Goal: Transaction & Acquisition: Purchase product/service

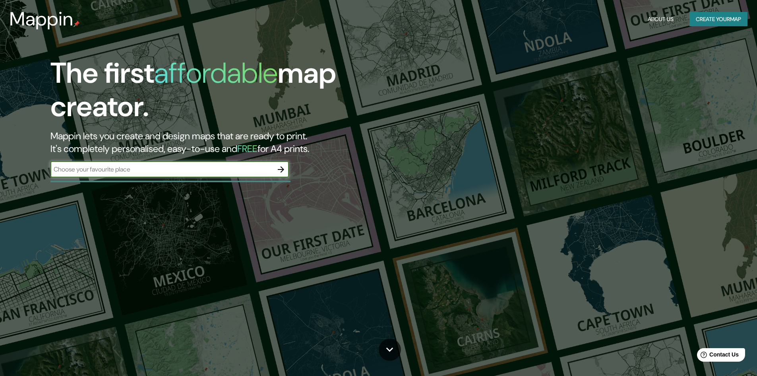
click at [705, 16] on button "Create your map" at bounding box center [719, 19] width 58 height 15
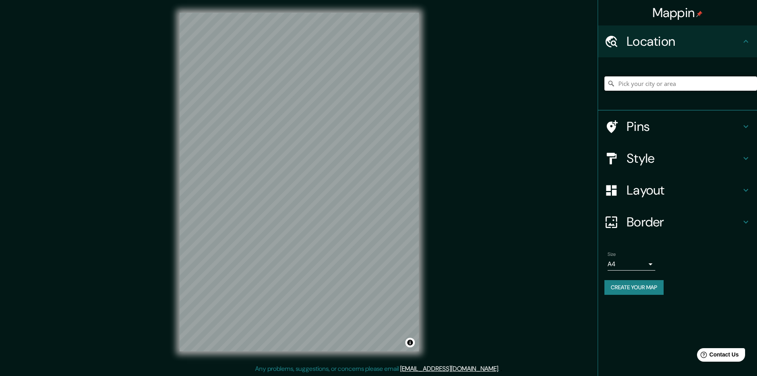
click at [632, 87] on input "Pick your city or area" at bounding box center [680, 83] width 153 height 14
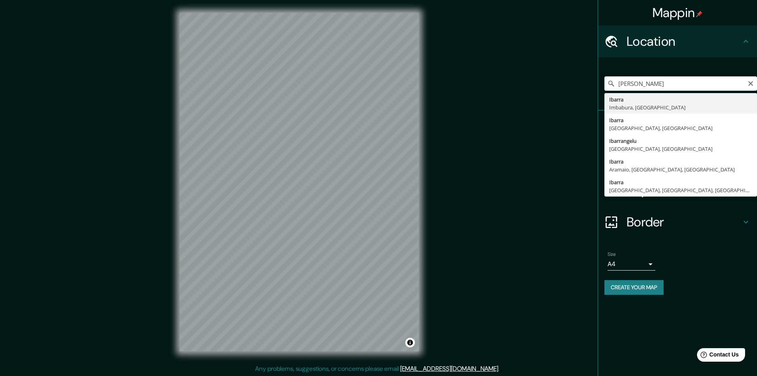
type input "[PERSON_NAME], [GEOGRAPHIC_DATA], [GEOGRAPHIC_DATA]"
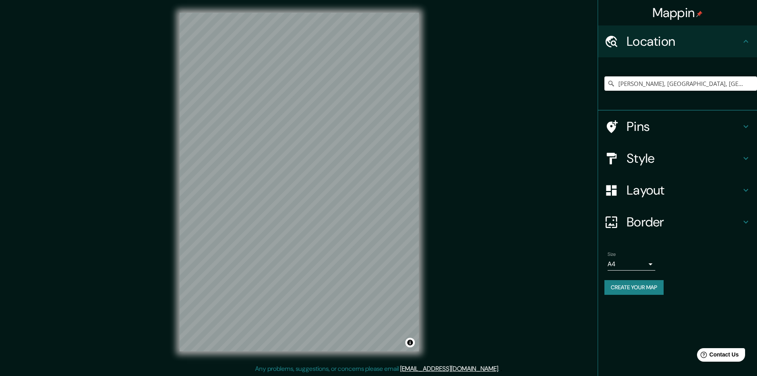
click at [645, 155] on h4 "Style" at bounding box center [684, 158] width 114 height 16
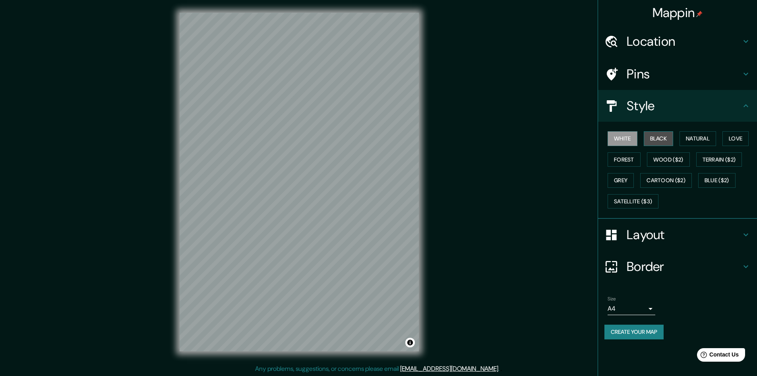
click at [650, 141] on button "Black" at bounding box center [659, 138] width 30 height 15
click at [686, 131] on button "Natural" at bounding box center [698, 138] width 37 height 15
click at [736, 135] on button "Love" at bounding box center [735, 138] width 26 height 15
click at [614, 160] on button "Forest" at bounding box center [624, 159] width 33 height 15
click at [659, 160] on button "Wood ($2)" at bounding box center [668, 159] width 43 height 15
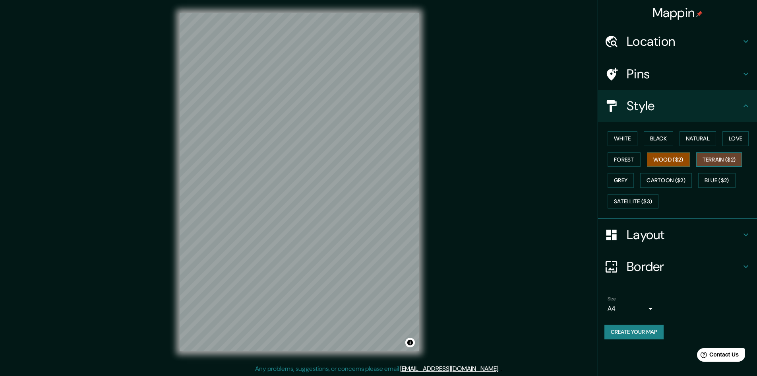
click at [713, 160] on button "Terrain ($2)" at bounding box center [719, 159] width 46 height 15
click at [614, 178] on button "Grey" at bounding box center [621, 180] width 26 height 15
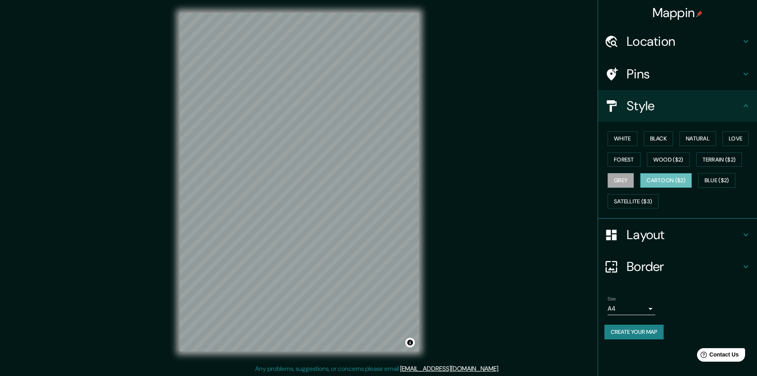
click at [666, 178] on button "Cartoon ($2)" at bounding box center [666, 180] width 52 height 15
click at [724, 179] on button "Blue ($2)" at bounding box center [716, 180] width 37 height 15
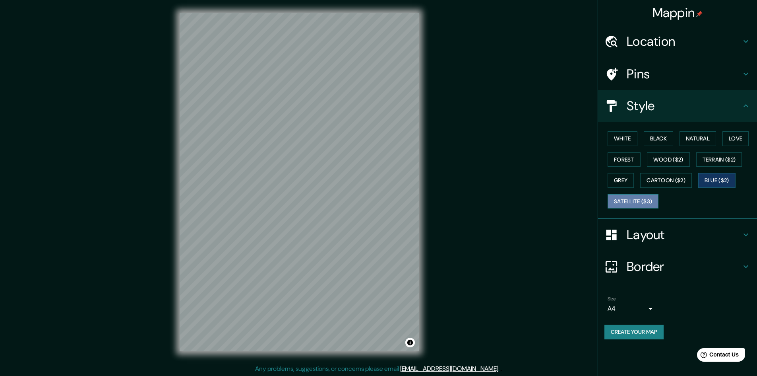
click at [643, 198] on button "Satellite ($3)" at bounding box center [633, 201] width 51 height 15
click at [631, 135] on button "White" at bounding box center [623, 138] width 30 height 15
click at [695, 144] on button "Natural" at bounding box center [698, 138] width 37 height 15
click at [642, 261] on h4 "Border" at bounding box center [684, 266] width 114 height 16
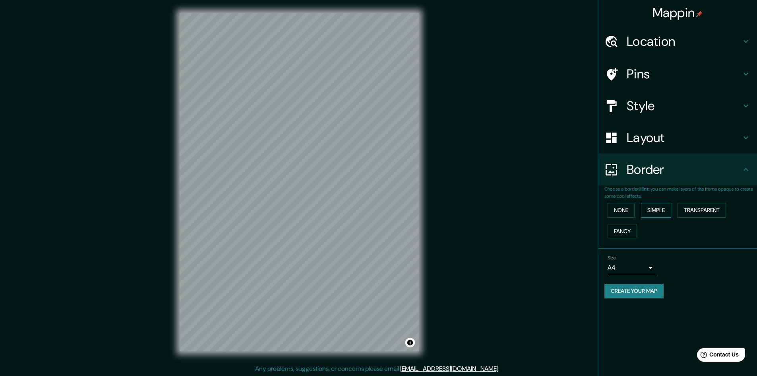
click at [654, 207] on button "Simple" at bounding box center [656, 210] width 30 height 15
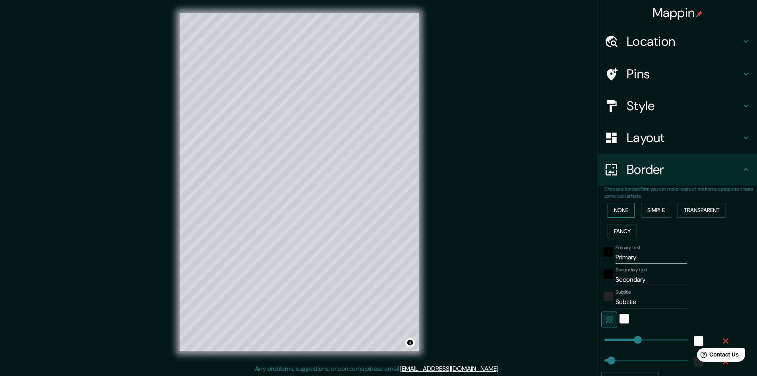
click at [622, 210] on button "None" at bounding box center [621, 210] width 27 height 15
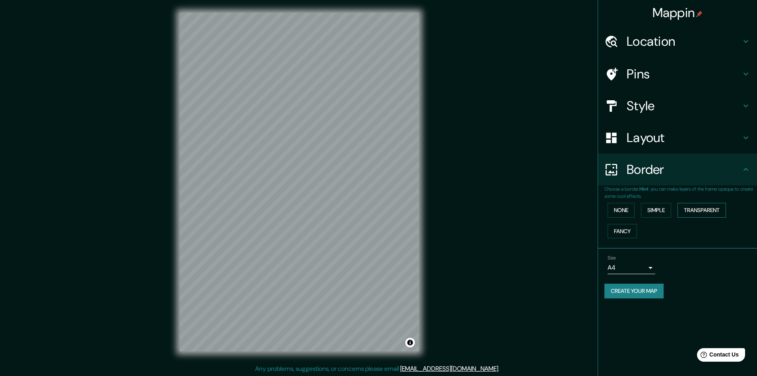
click at [690, 209] on button "Transparent" at bounding box center [702, 210] width 48 height 15
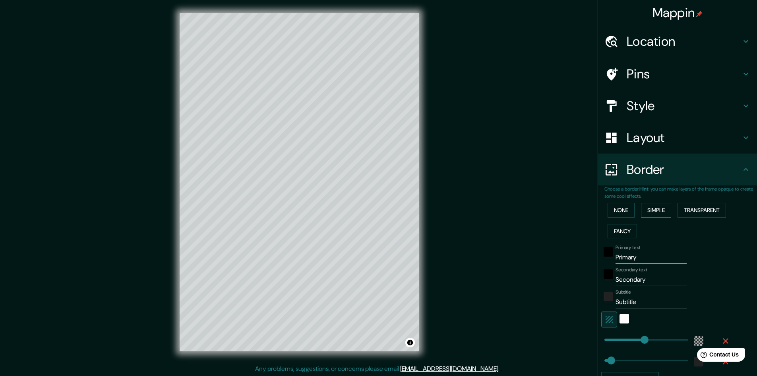
click at [647, 207] on button "Simple" at bounding box center [656, 210] width 30 height 15
click at [611, 232] on button "Fancy" at bounding box center [622, 231] width 29 height 15
type input "241"
type input "48"
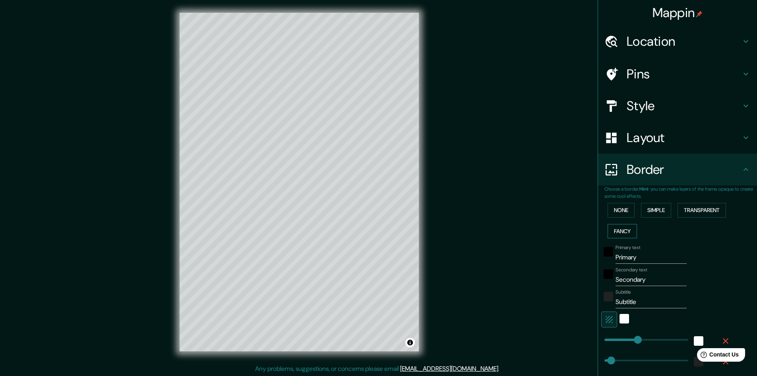
type input "48"
type input "24"
click at [609, 210] on button "None" at bounding box center [621, 210] width 27 height 15
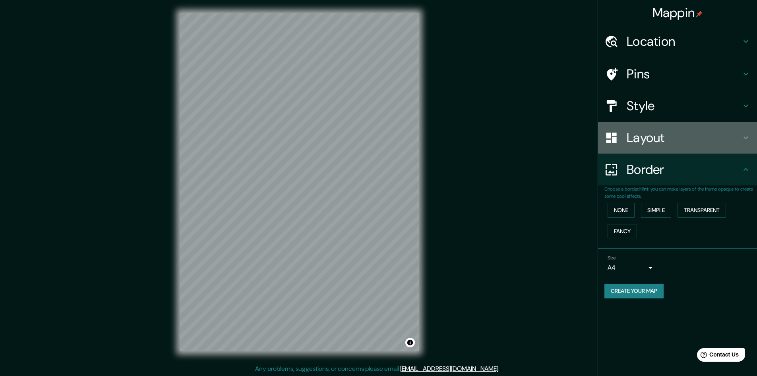
click at [635, 141] on h4 "Layout" at bounding box center [684, 138] width 114 height 16
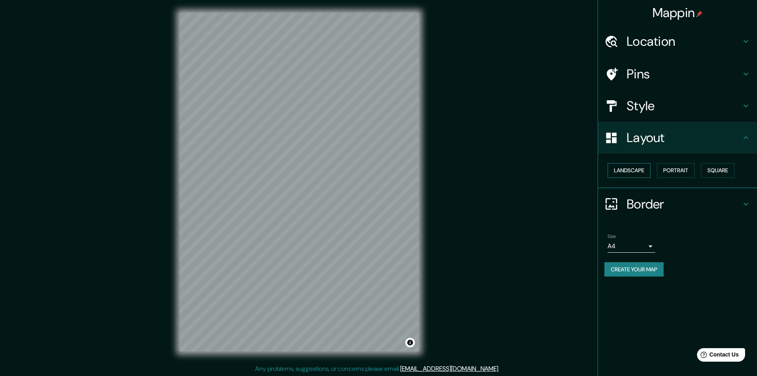
click at [633, 167] on button "Landscape" at bounding box center [629, 170] width 43 height 15
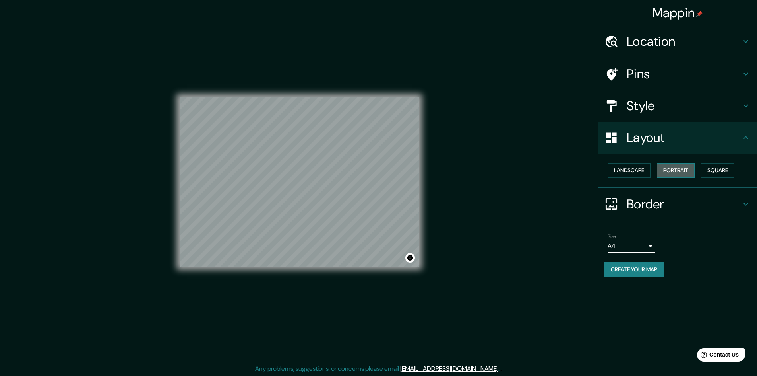
click at [677, 168] on button "Portrait" at bounding box center [676, 170] width 38 height 15
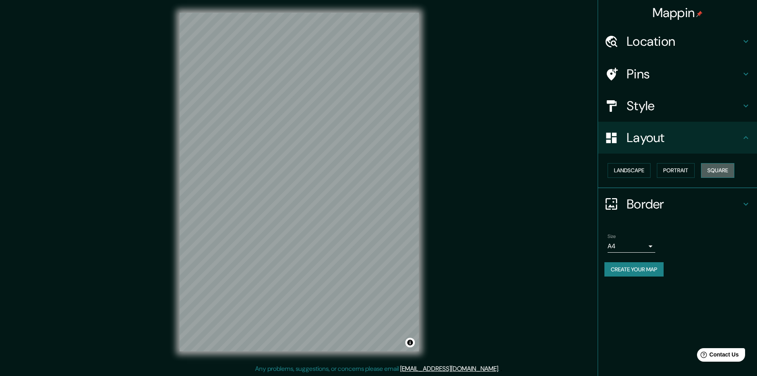
click at [720, 167] on button "Square" at bounding box center [717, 170] width 33 height 15
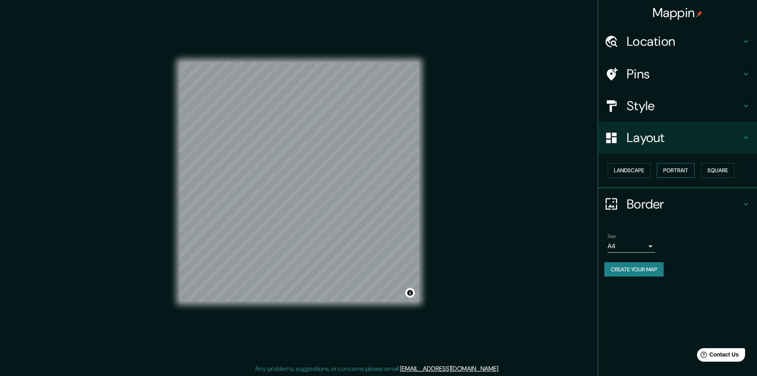
click at [681, 170] on button "Portrait" at bounding box center [676, 170] width 38 height 15
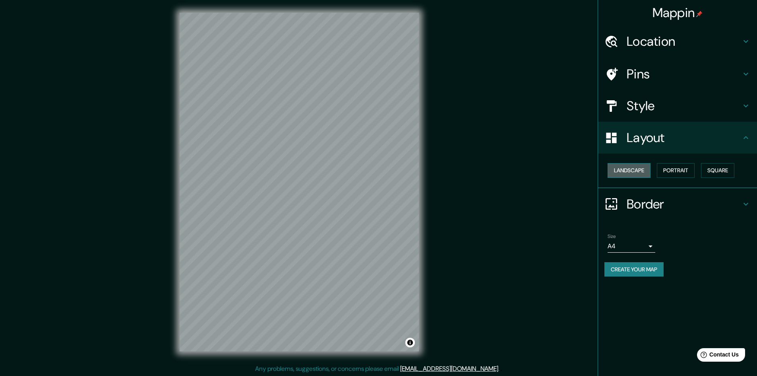
click at [631, 174] on button "Landscape" at bounding box center [629, 170] width 43 height 15
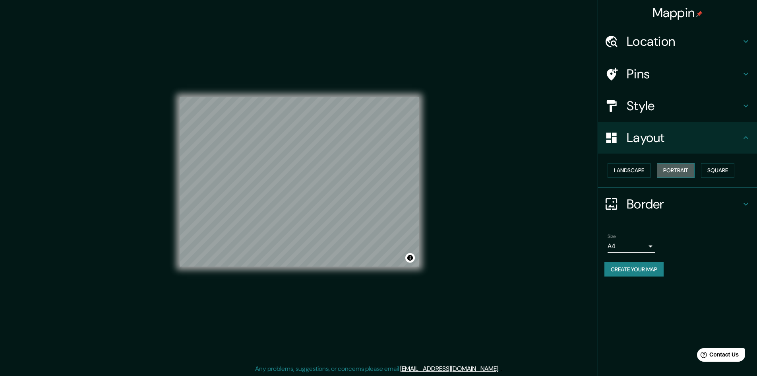
click at [664, 167] on button "Portrait" at bounding box center [676, 170] width 38 height 15
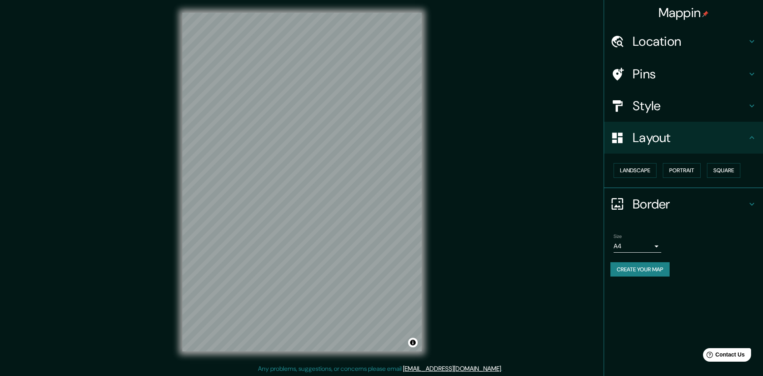
click at [651, 246] on body "Mappin Location [GEOGRAPHIC_DATA], [GEOGRAPHIC_DATA], [GEOGRAPHIC_DATA] Pins St…" at bounding box center [381, 188] width 763 height 376
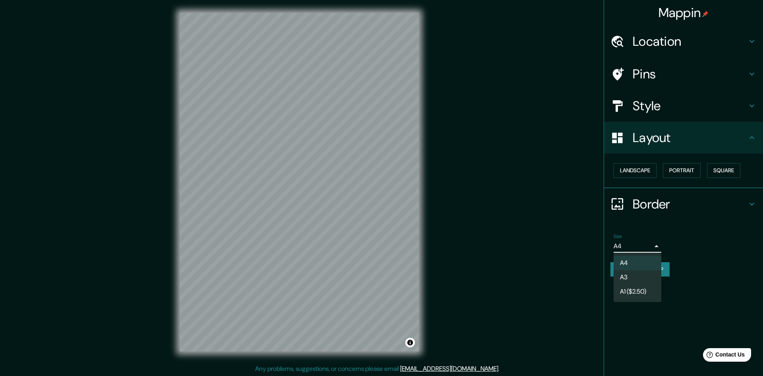
click at [629, 277] on li "A3" at bounding box center [638, 277] width 48 height 14
type input "a4"
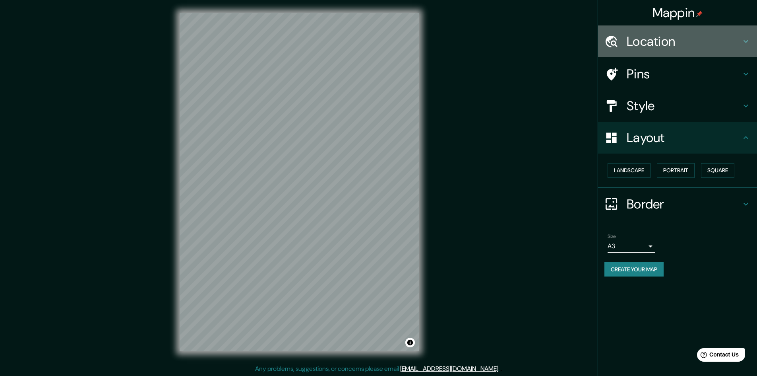
click at [637, 41] on h4 "Location" at bounding box center [684, 41] width 114 height 16
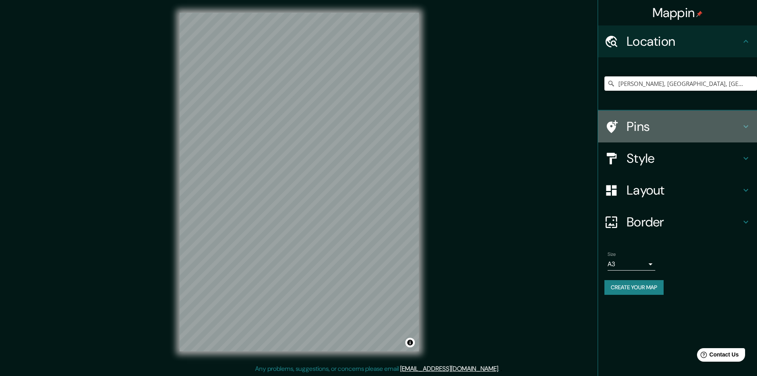
click at [638, 134] on h4 "Pins" at bounding box center [684, 126] width 114 height 16
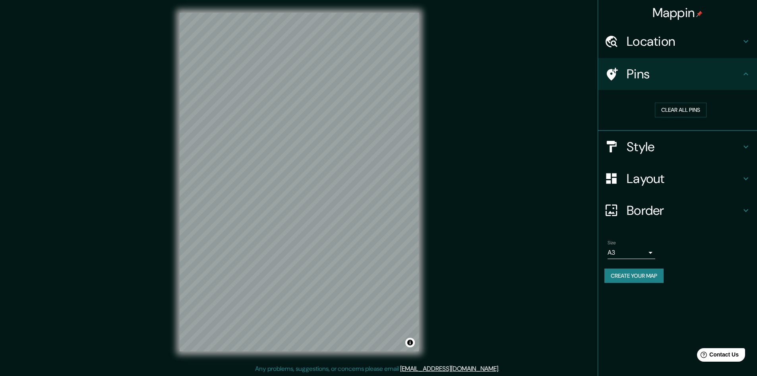
click at [636, 146] on h4 "Style" at bounding box center [684, 147] width 114 height 16
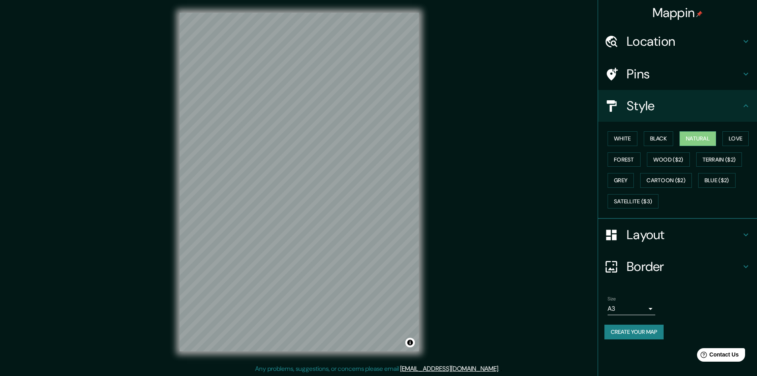
click at [652, 239] on h4 "Layout" at bounding box center [684, 235] width 114 height 16
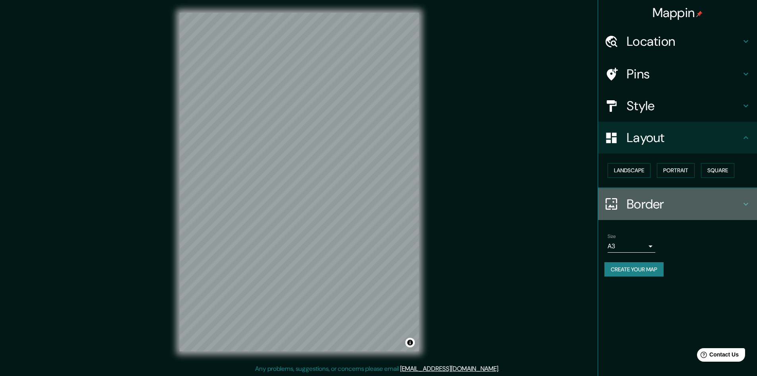
click at [648, 209] on h4 "Border" at bounding box center [684, 204] width 114 height 16
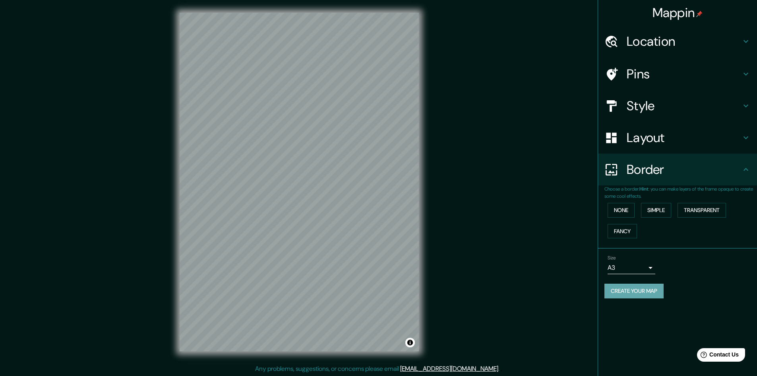
click at [635, 289] on button "Create your map" at bounding box center [633, 290] width 59 height 15
click at [638, 107] on h4 "Style" at bounding box center [684, 106] width 114 height 16
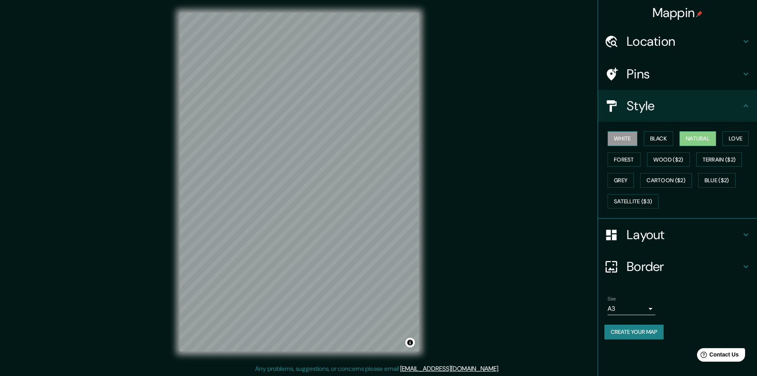
click at [624, 138] on button "White" at bounding box center [623, 138] width 30 height 15
click at [662, 138] on button "Black" at bounding box center [659, 138] width 30 height 15
click at [622, 160] on button "Forest" at bounding box center [624, 159] width 33 height 15
click at [634, 142] on button "White" at bounding box center [623, 138] width 30 height 15
drag, startPoint x: 616, startPoint y: 333, endPoint x: 607, endPoint y: 333, distance: 8.7
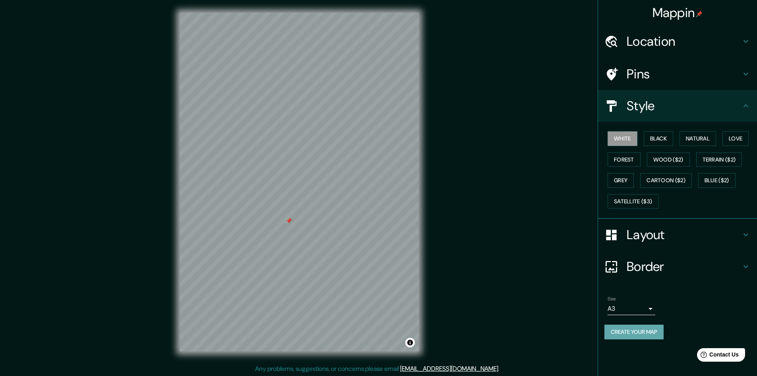
click at [608, 333] on button "Create your map" at bounding box center [633, 331] width 59 height 15
drag, startPoint x: 420, startPoint y: 259, endPoint x: 499, endPoint y: 290, distance: 85.3
click at [499, 290] on div "Mappin Location [GEOGRAPHIC_DATA], [GEOGRAPHIC_DATA], [GEOGRAPHIC_DATA] Pins St…" at bounding box center [378, 188] width 757 height 376
drag, startPoint x: 289, startPoint y: 221, endPoint x: 282, endPoint y: 225, distance: 8.4
click at [282, 225] on div at bounding box center [281, 224] width 6 height 6
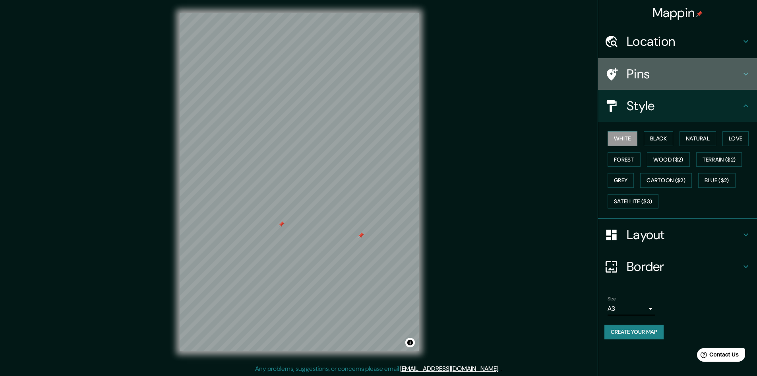
click at [639, 76] on h4 "Pins" at bounding box center [684, 74] width 114 height 16
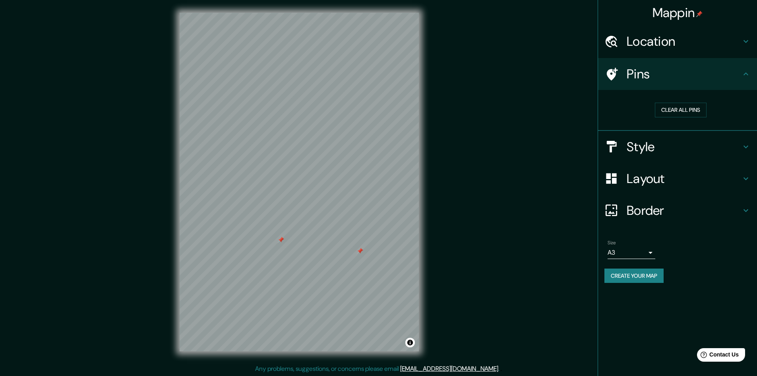
drag, startPoint x: 362, startPoint y: 234, endPoint x: 361, endPoint y: 249, distance: 15.5
click at [361, 249] on div at bounding box center [360, 251] width 6 height 6
